Goal: Information Seeking & Learning: Learn about a topic

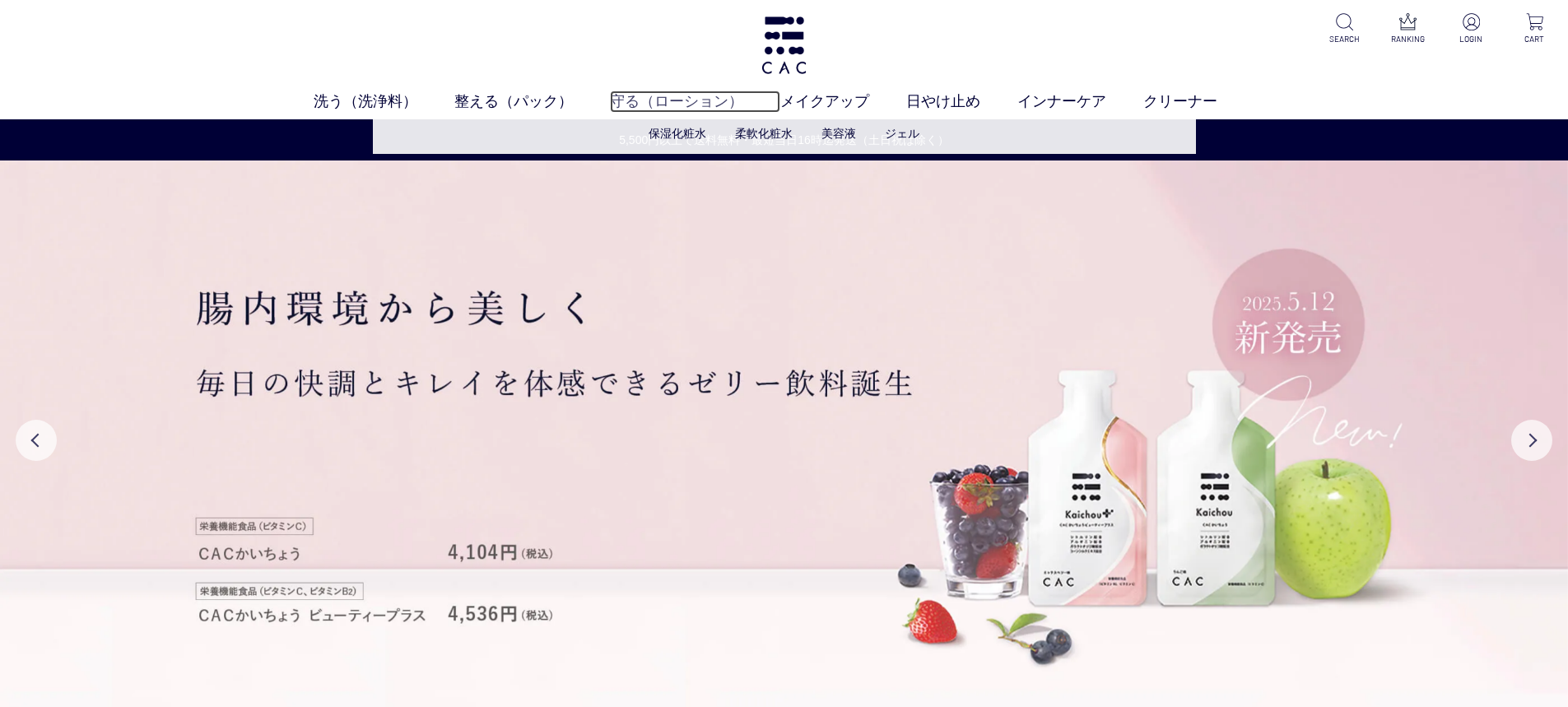
click at [680, 98] on link "守る（ローション）" at bounding box center [694, 101] width 170 height 22
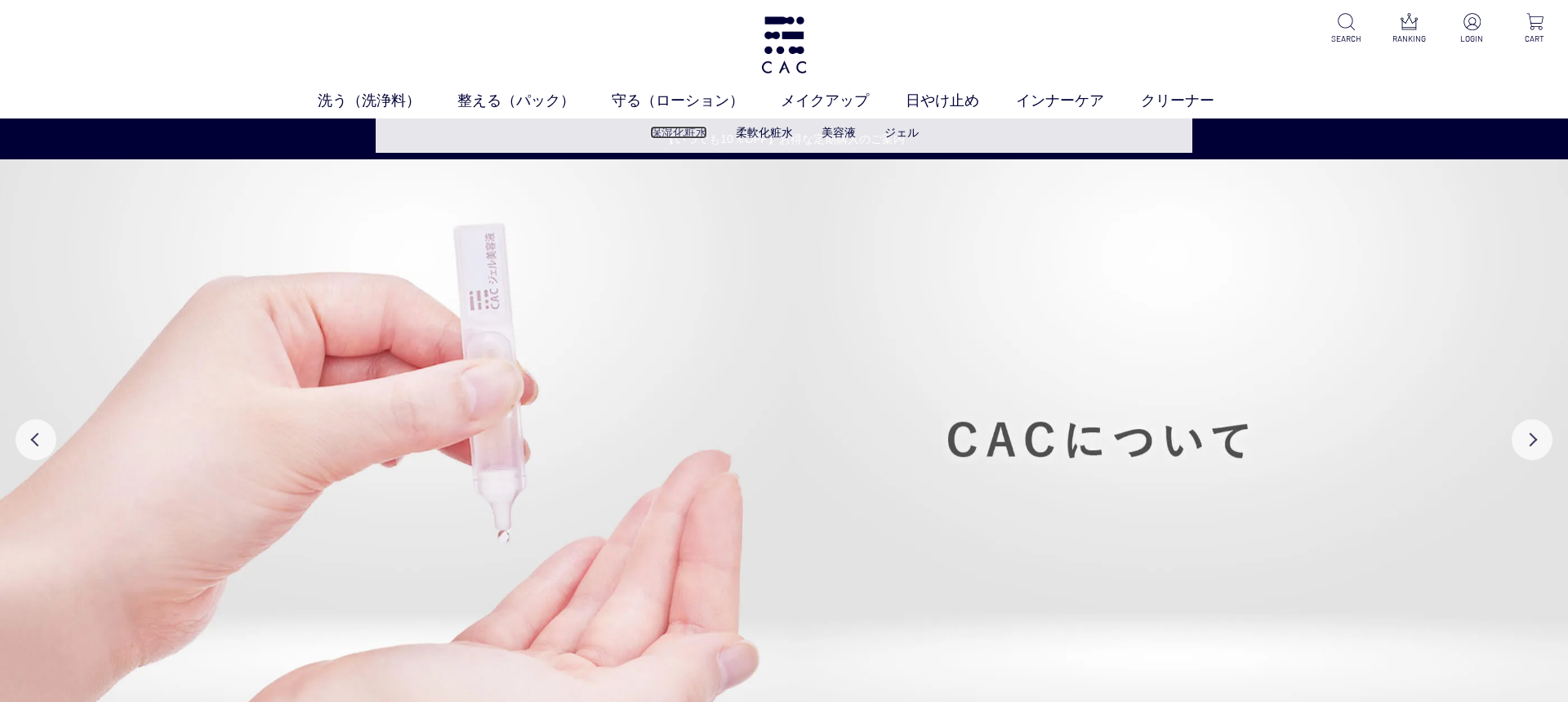
click at [696, 131] on link "保湿化粧水" at bounding box center [678, 132] width 57 height 13
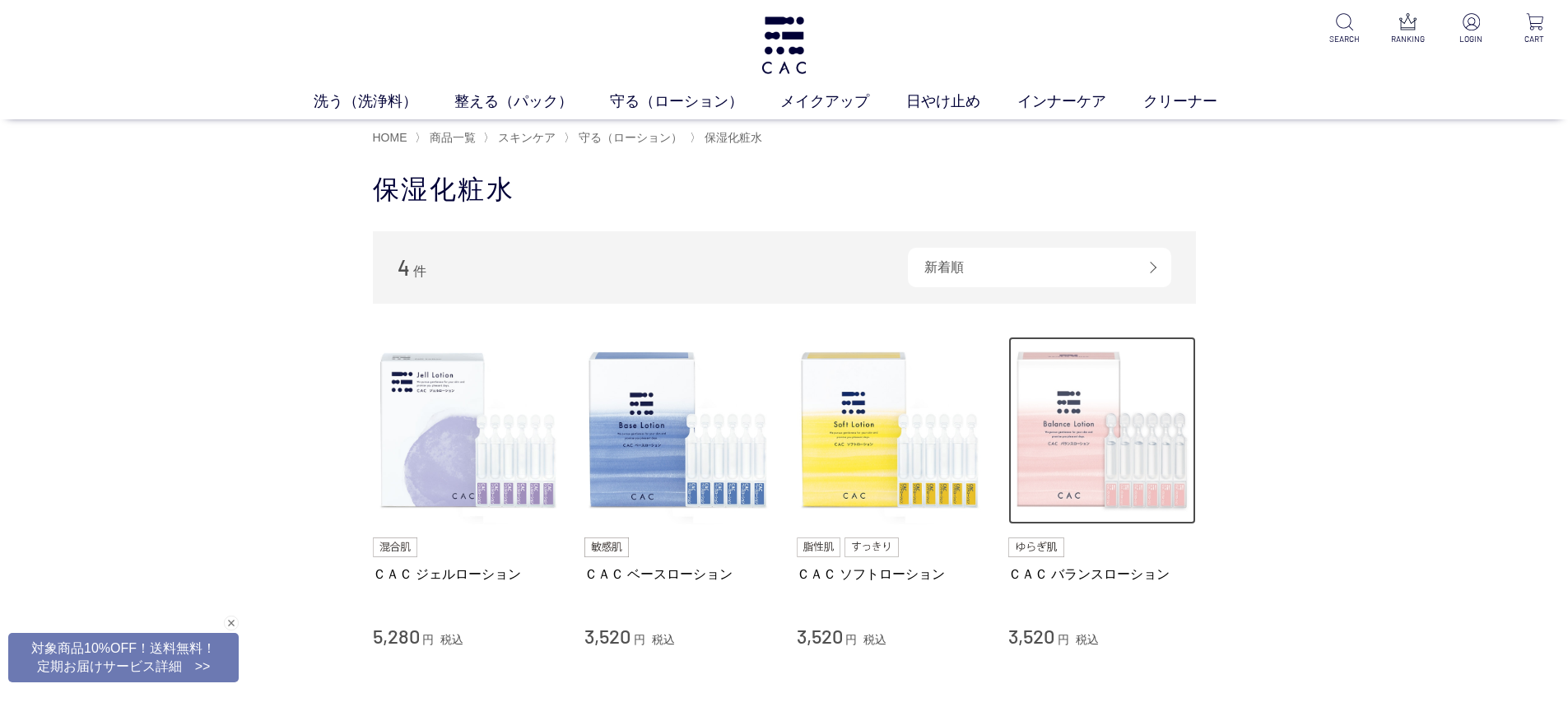
click at [1116, 483] on img at bounding box center [1102, 430] width 188 height 188
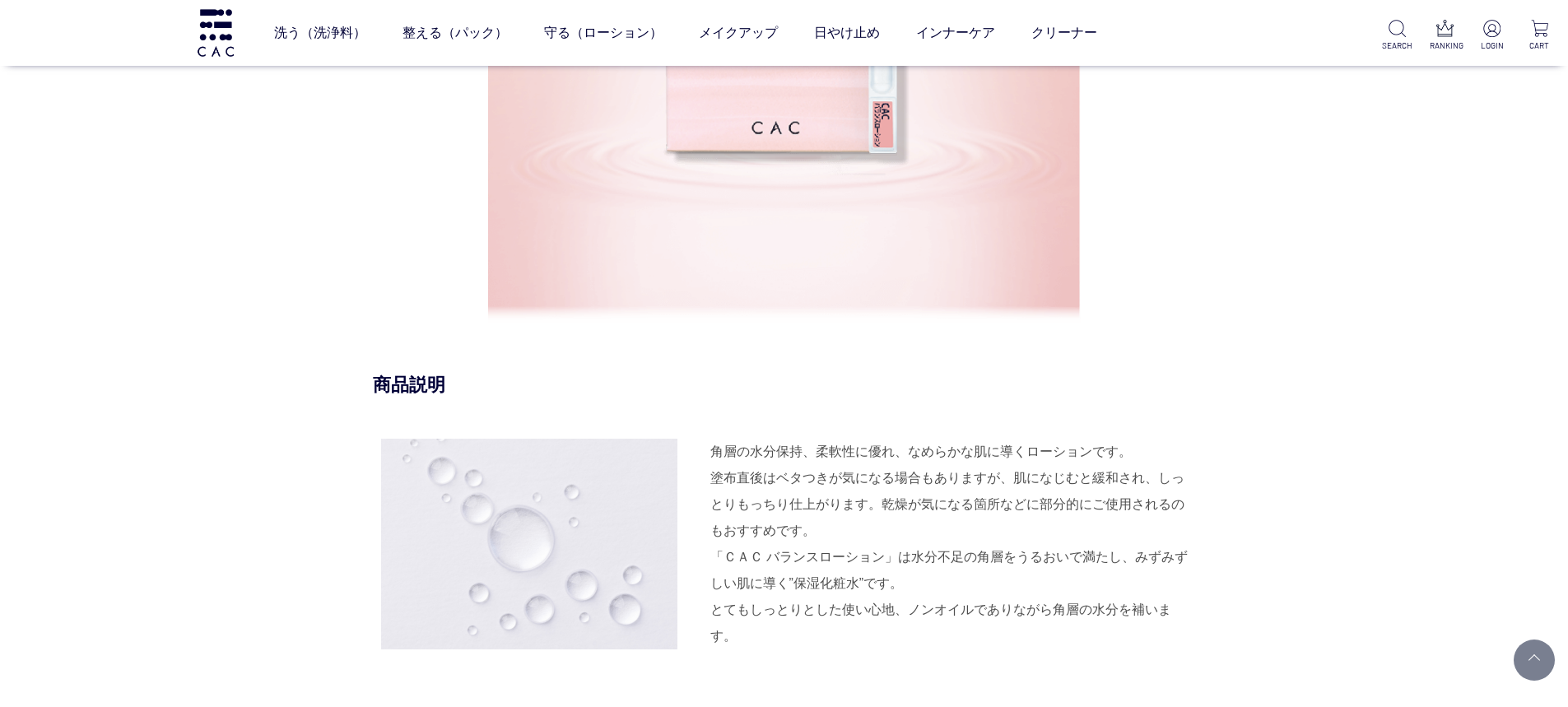
scroll to position [1398, 0]
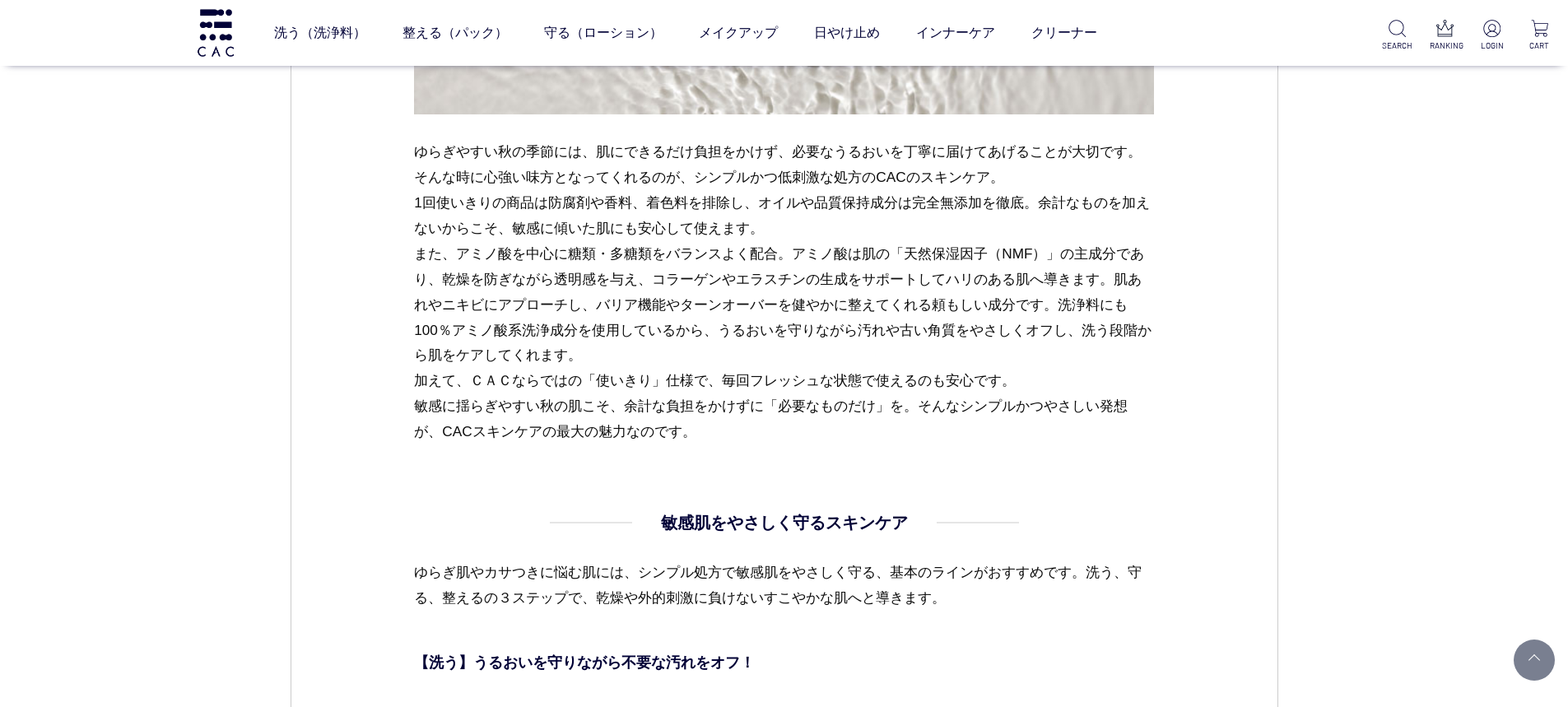
scroll to position [5760, 0]
